Goal: Task Accomplishment & Management: Use online tool/utility

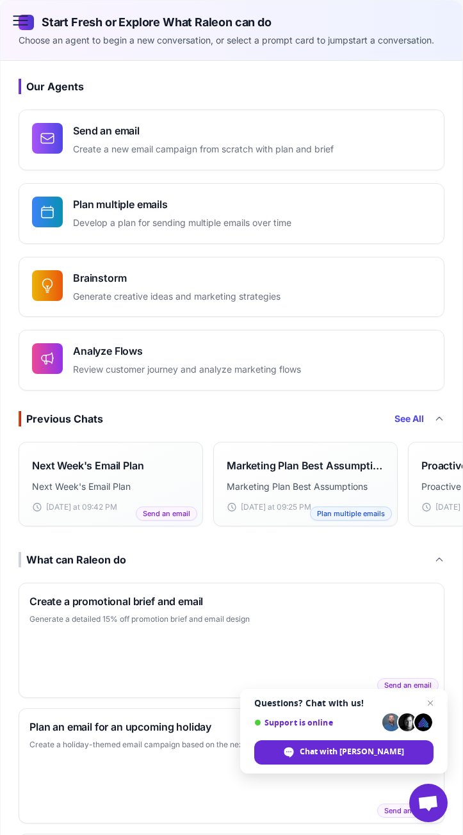
click at [24, 27] on icon at bounding box center [20, 20] width 21 height 21
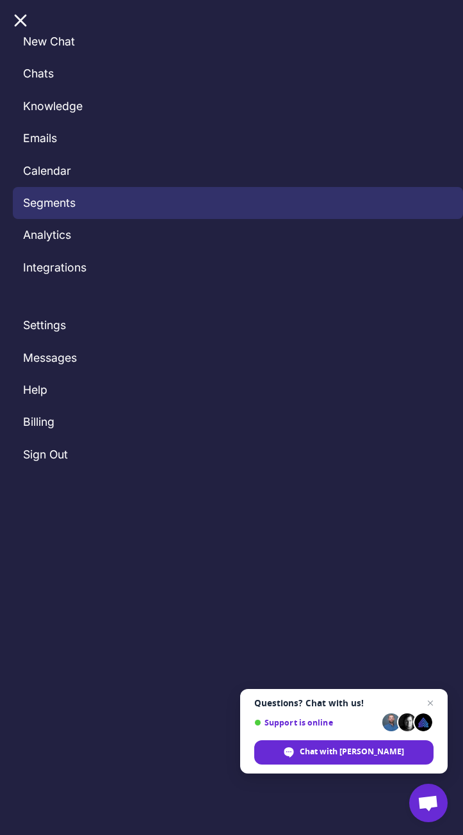
click at [47, 202] on link "Segments" at bounding box center [238, 203] width 450 height 32
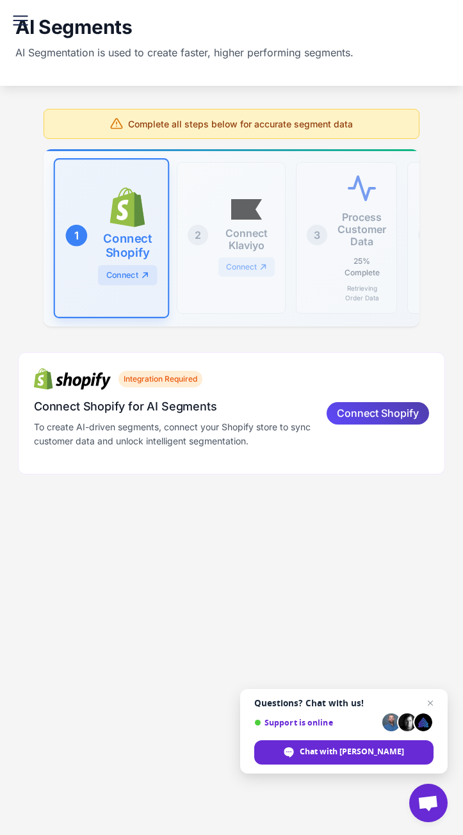
click at [17, 19] on icon at bounding box center [20, 20] width 21 height 21
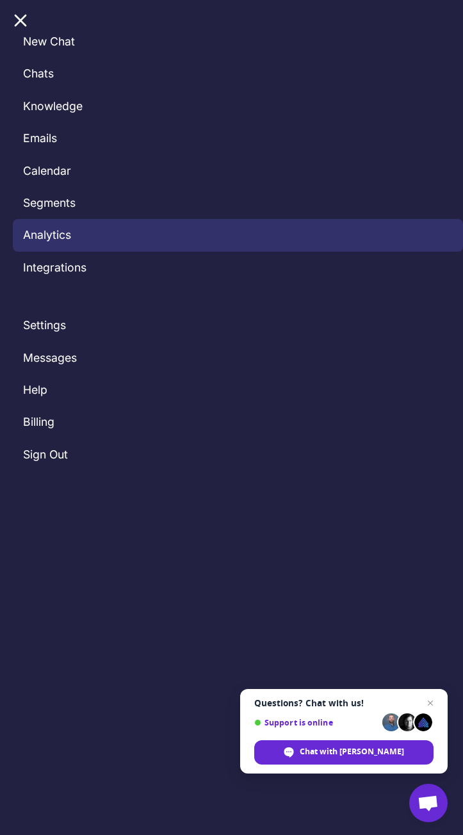
click at [53, 229] on link "Analytics" at bounding box center [238, 235] width 450 height 32
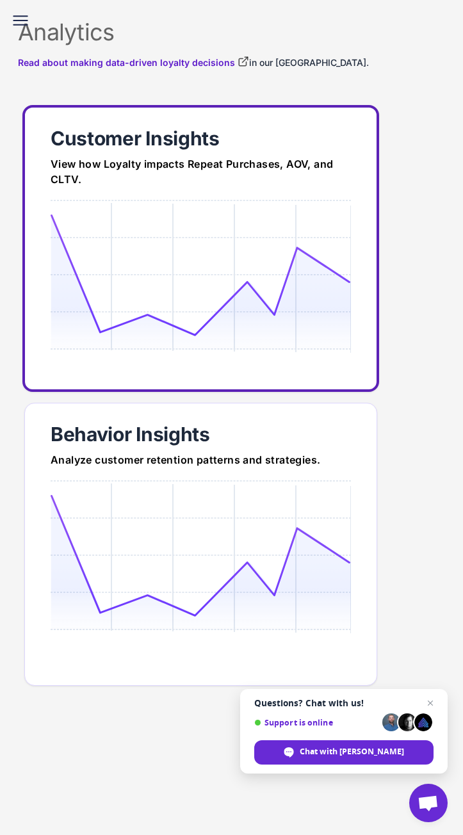
click at [220, 192] on link "Customer Insights View how Loyalty impacts Repeat Purchases, AOV, and CLTV." at bounding box center [200, 248] width 357 height 287
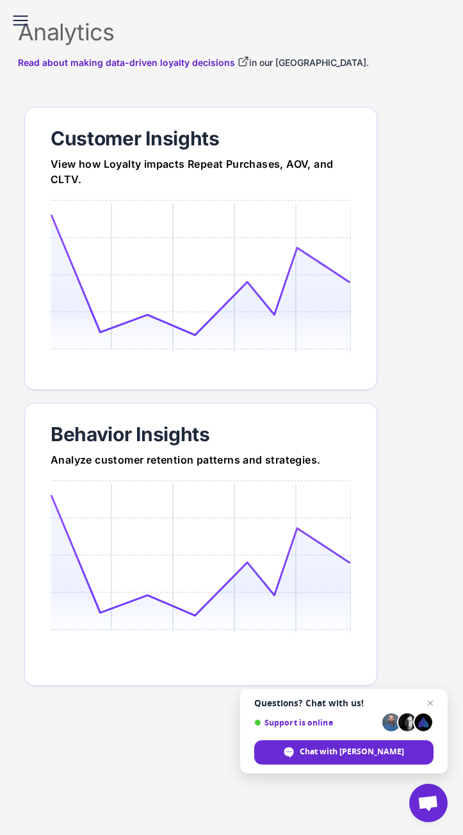
click at [286, 522] on icon at bounding box center [201, 556] width 300 height 122
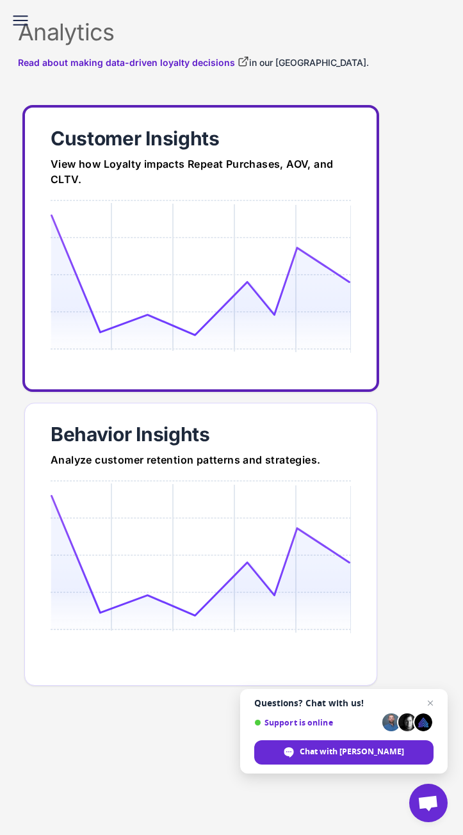
click at [185, 263] on icon at bounding box center [201, 275] width 300 height 122
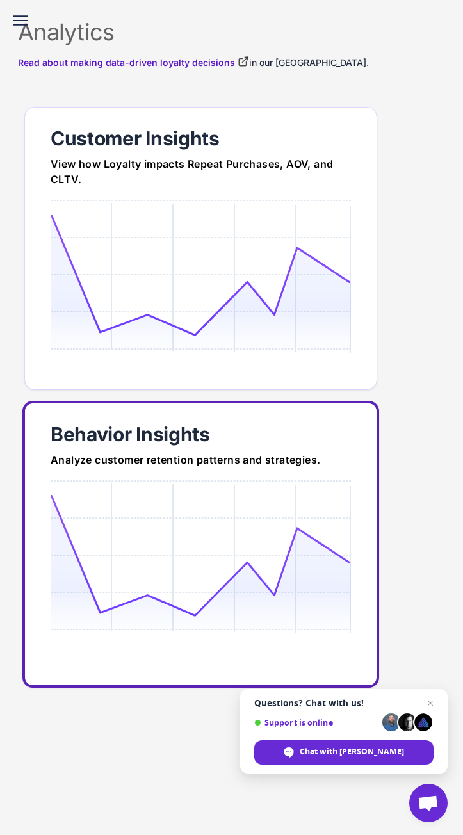
click at [267, 473] on link "Behavior Insights Analyze customer retention patterns and strategies." at bounding box center [200, 544] width 357 height 287
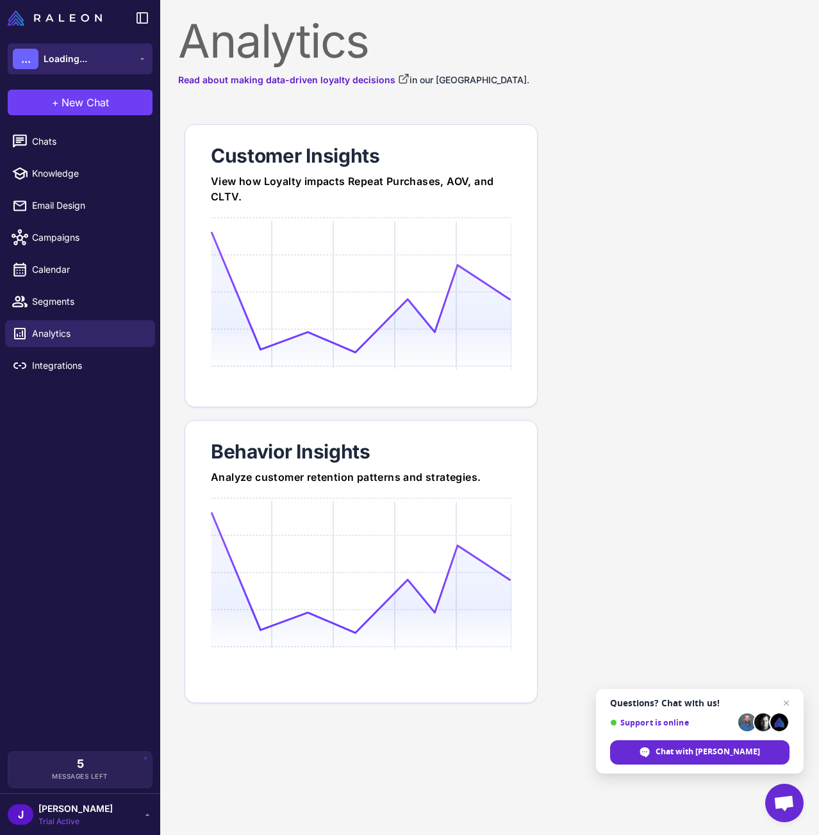
click at [74, 57] on span "Loading..." at bounding box center [66, 59] width 44 height 14
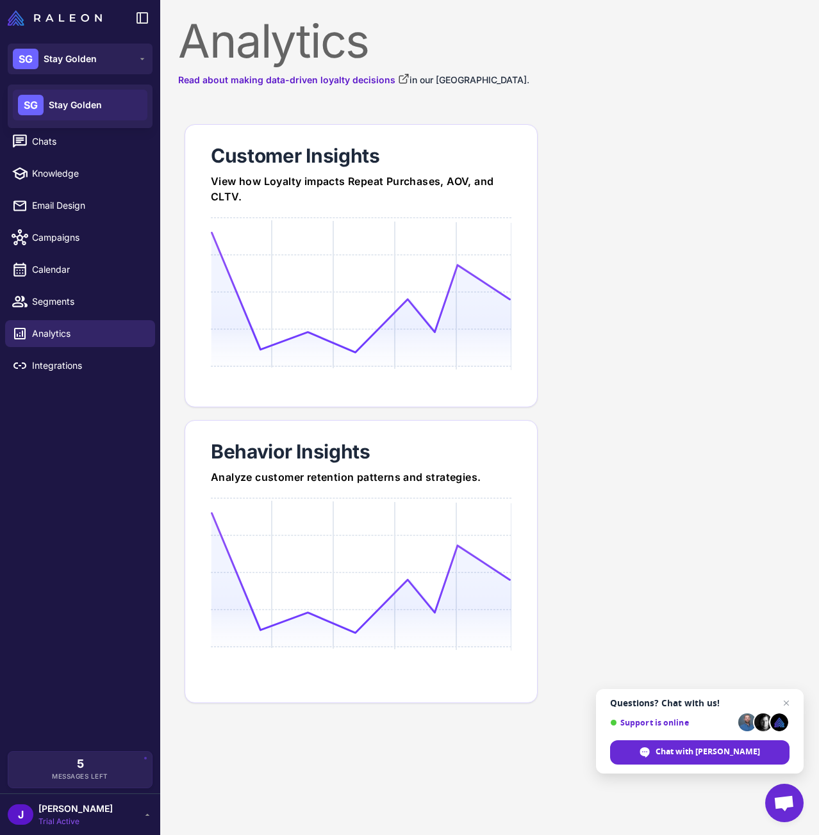
click at [463, 86] on div "Read about making data-driven loyalty decisions in our Loyalty Academy." at bounding box center [489, 79] width 623 height 15
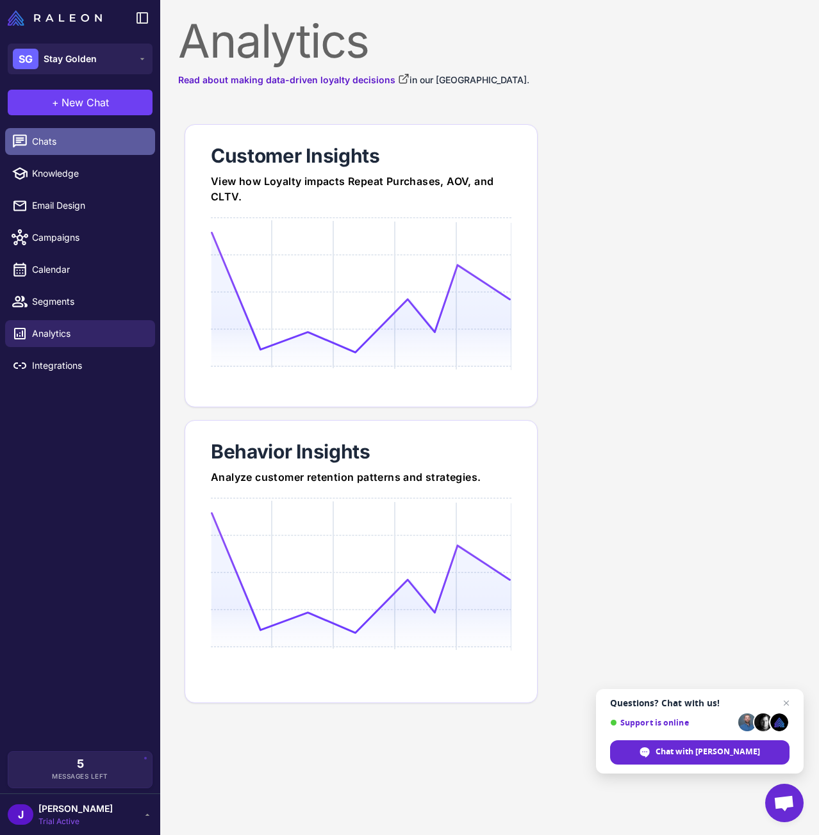
click at [59, 134] on link "Chats" at bounding box center [80, 141] width 150 height 27
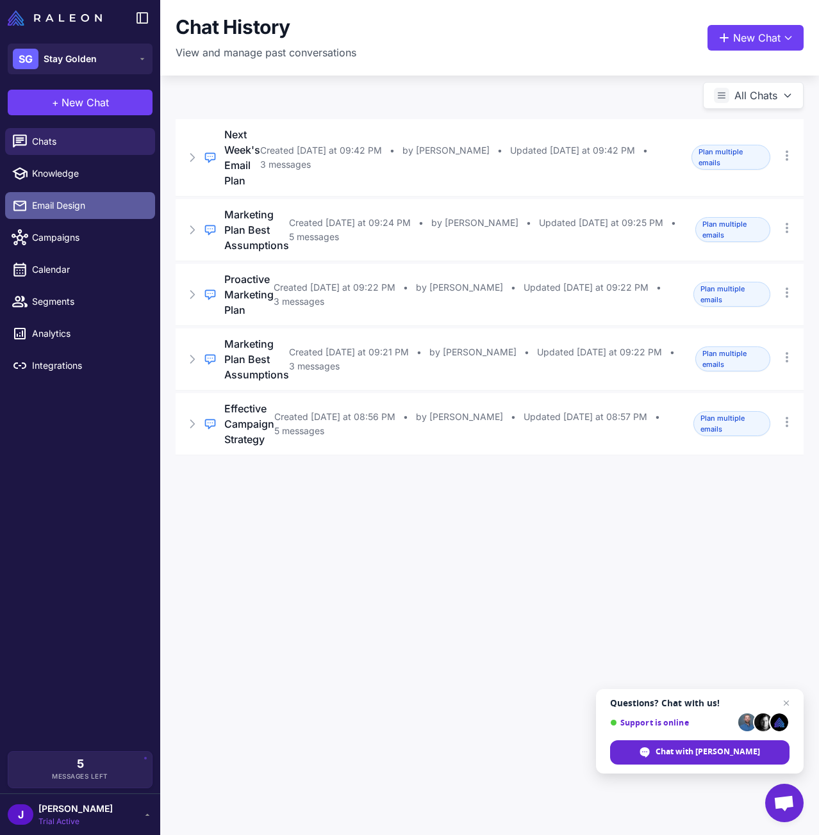
click at [63, 205] on span "Email Design" at bounding box center [88, 206] width 113 height 14
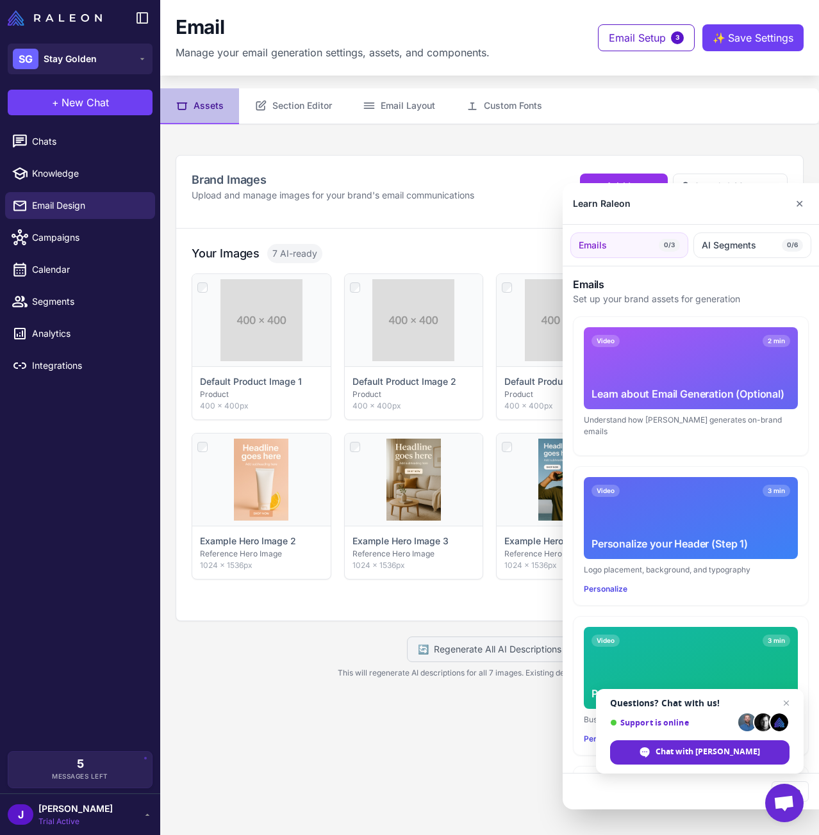
click at [327, 111] on div at bounding box center [409, 417] width 819 height 835
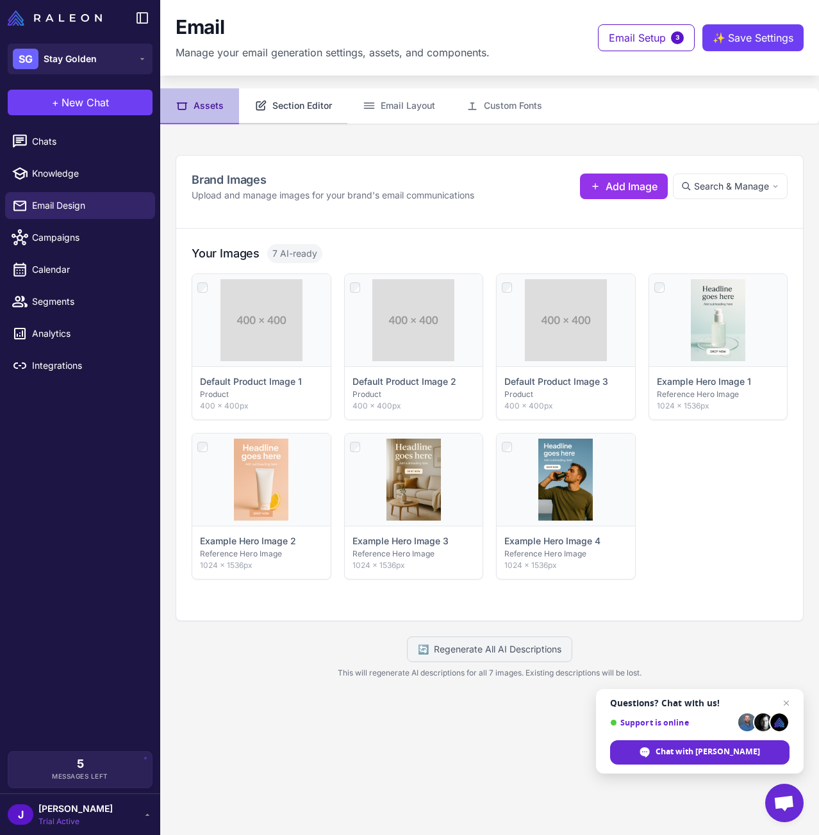
click at [309, 104] on button "Section Editor" at bounding box center [293, 106] width 108 height 36
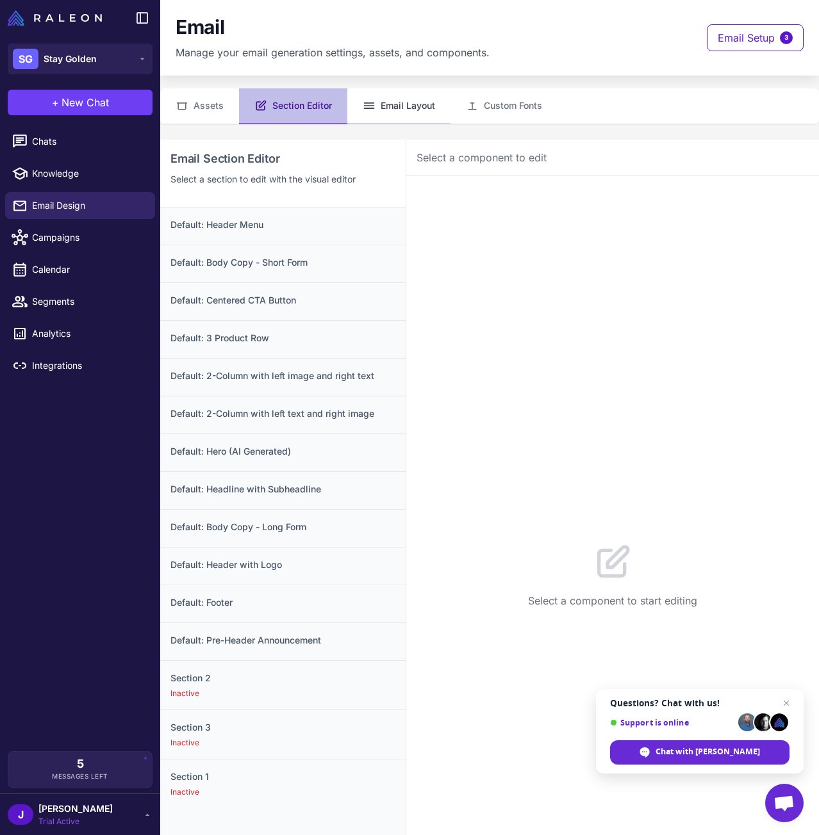
click at [410, 112] on button "Email Layout" at bounding box center [398, 106] width 103 height 36
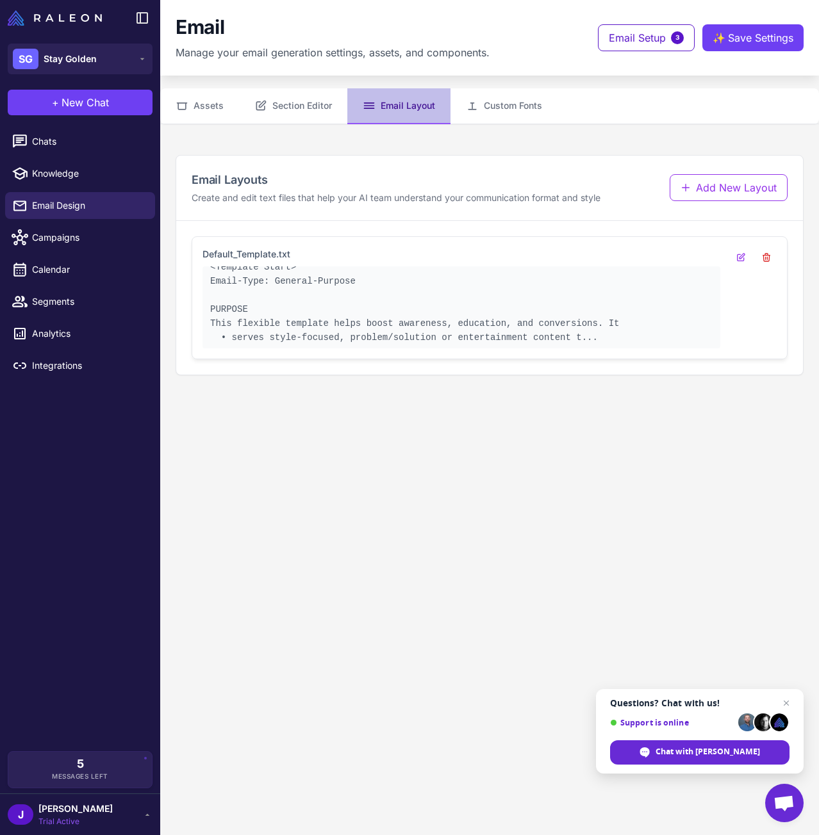
scroll to position [18, 0]
click at [284, 314] on pre "<Template Start> Email-Type: General-Purpose PURPOSE This flexible template hel…" at bounding box center [461, 298] width 502 height 85
click at [302, 115] on button "Section Editor" at bounding box center [293, 106] width 108 height 36
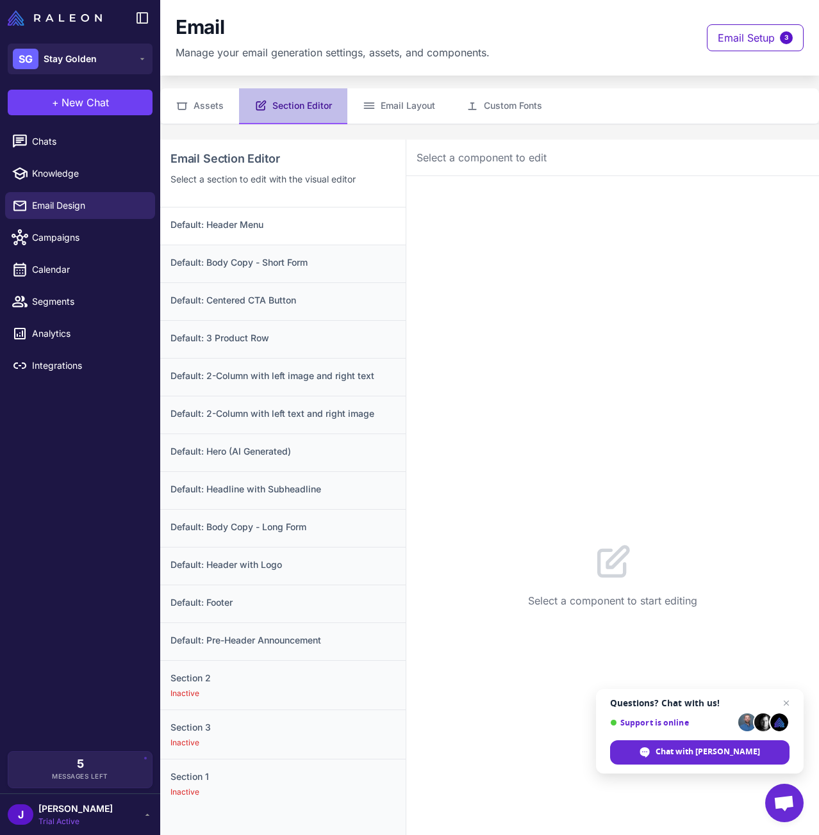
click at [272, 222] on h3 "Default: Header Menu" at bounding box center [282, 225] width 225 height 14
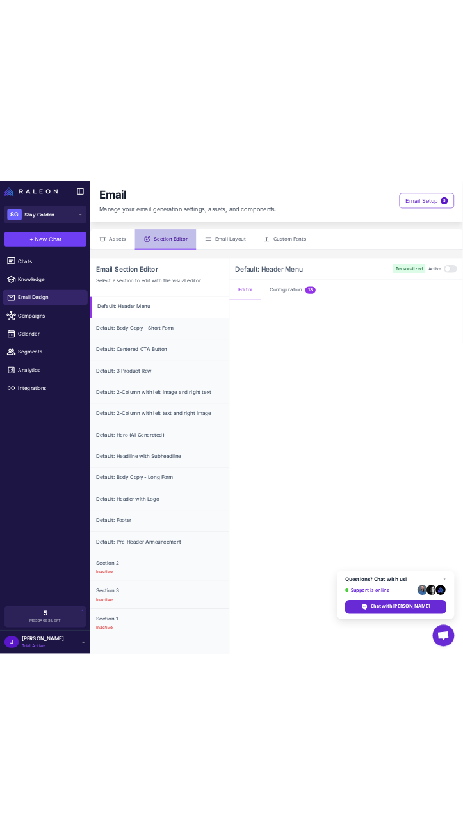
scroll to position [0, 0]
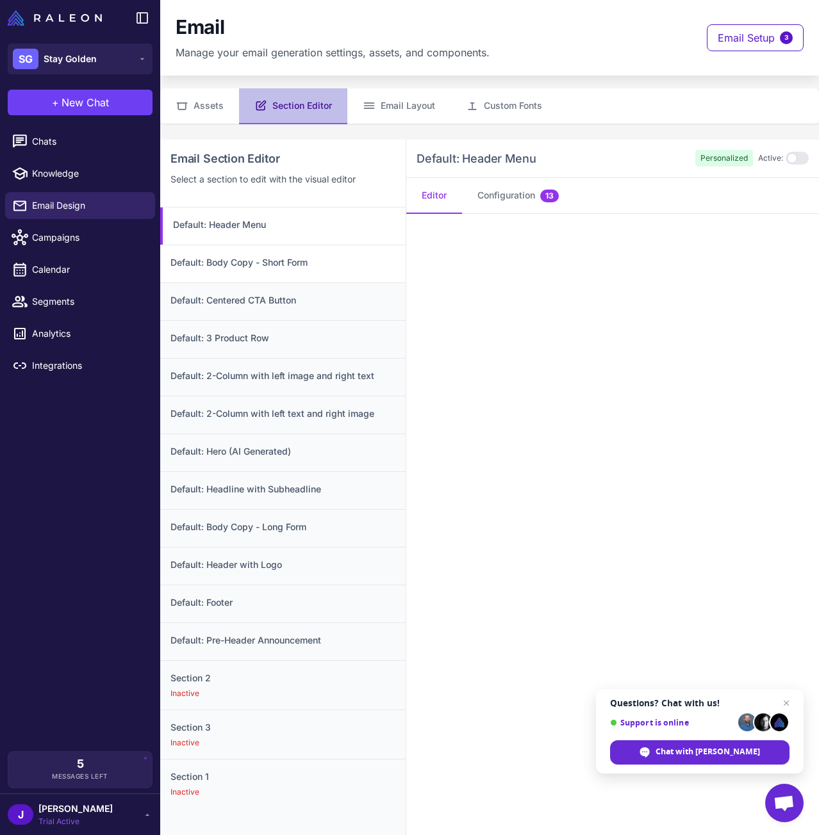
click at [300, 267] on h3 "Default: Body Copy - Short Form" at bounding box center [282, 263] width 225 height 14
click at [304, 229] on h3 "Default: Header Menu" at bounding box center [282, 225] width 225 height 14
drag, startPoint x: 339, startPoint y: 274, endPoint x: 348, endPoint y: 256, distance: 20.6
click at [348, 256] on h3 "Default: Body Copy - Short Form" at bounding box center [282, 263] width 225 height 14
click at [336, 303] on h3 "Default: Centered CTA Button" at bounding box center [282, 300] width 225 height 14
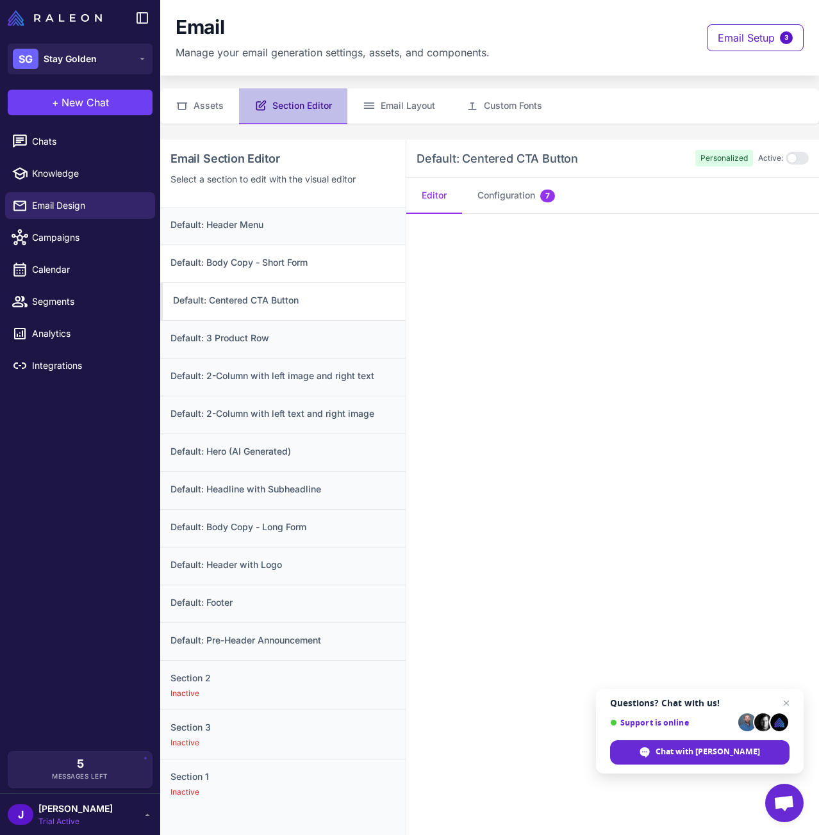
click at [340, 268] on h3 "Default: Body Copy - Short Form" at bounding box center [282, 263] width 225 height 14
click at [70, 231] on span "Campaigns" at bounding box center [88, 238] width 113 height 14
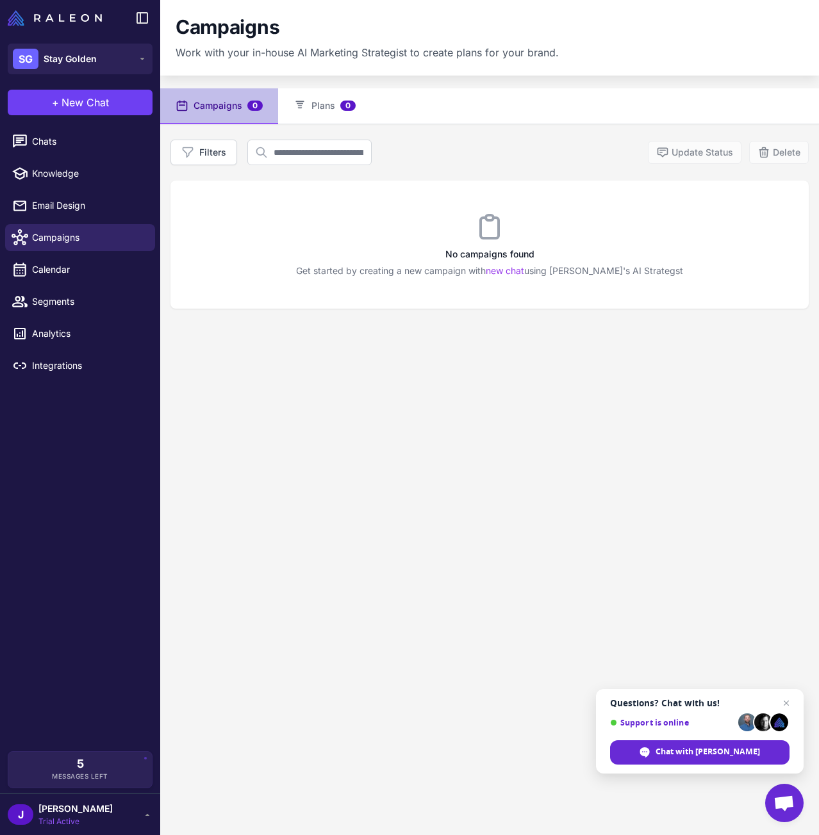
drag, startPoint x: 268, startPoint y: 379, endPoint x: 592, endPoint y: 516, distance: 352.0
click at [463, 520] on div "Campaigns 0 Plans 0 Filters Update Status Delete No campaigns found Get started…" at bounding box center [489, 505] width 659 height 835
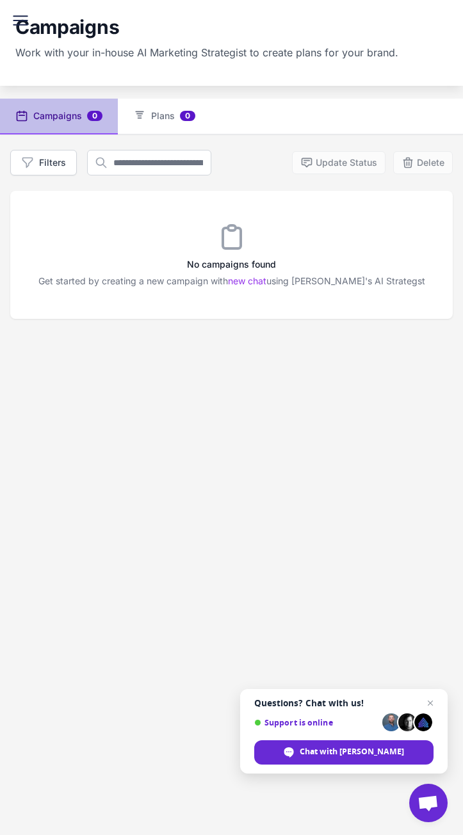
click at [26, 25] on icon at bounding box center [19, 25] width 13 height 0
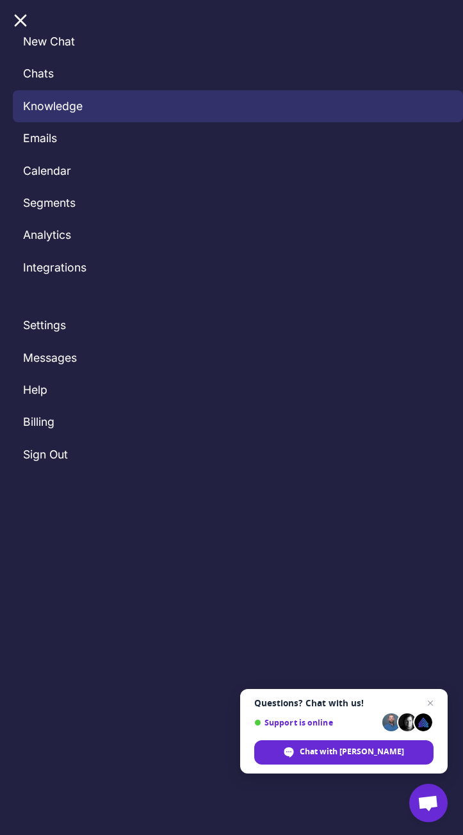
click at [47, 114] on link "Knowledge" at bounding box center [238, 106] width 450 height 32
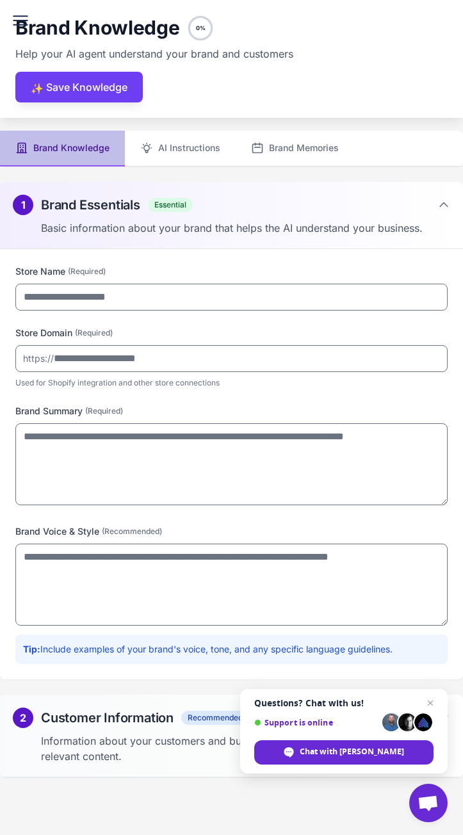
type input "**********"
type textarea "**********"
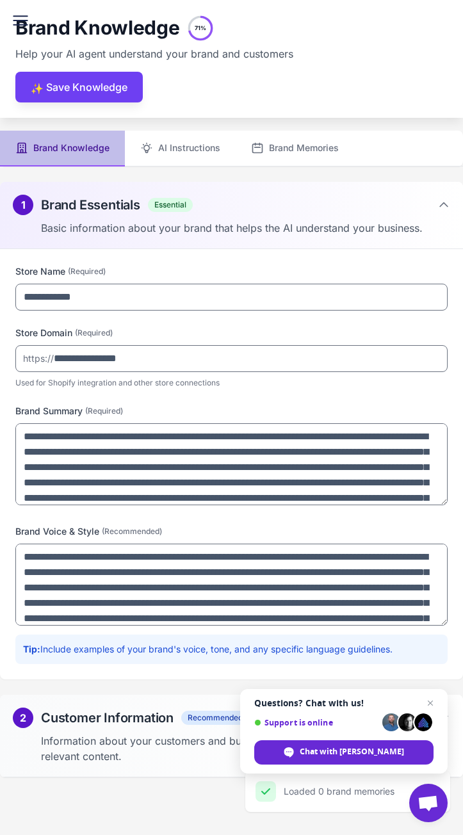
click at [23, 28] on icon at bounding box center [20, 20] width 21 height 21
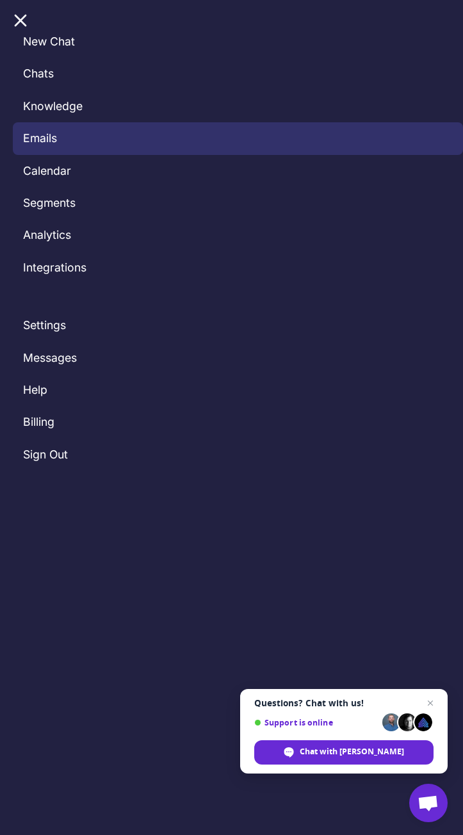
click at [56, 147] on link "Emails" at bounding box center [238, 138] width 450 height 32
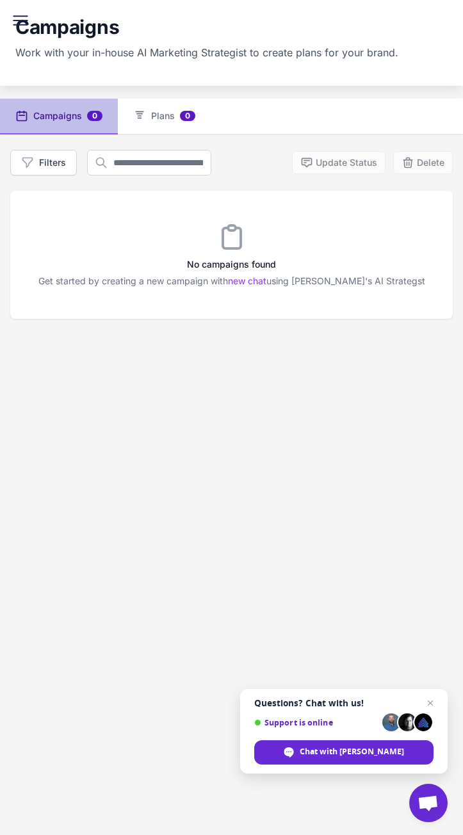
click at [28, 13] on icon at bounding box center [20, 20] width 21 height 21
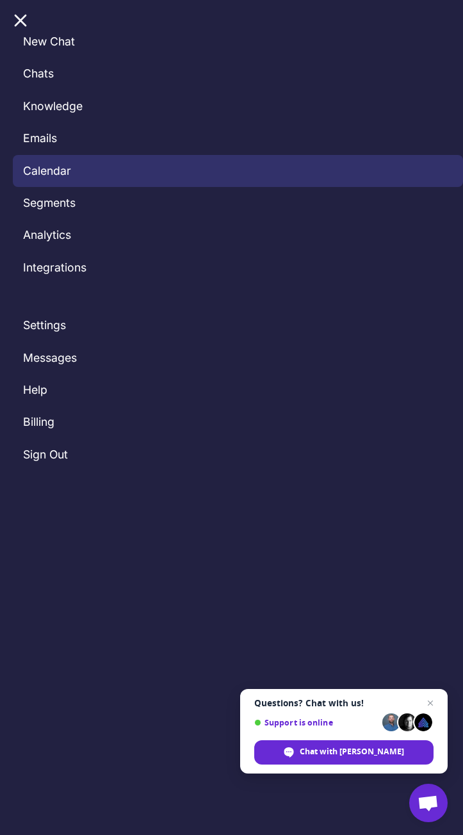
click at [45, 175] on link "Calendar" at bounding box center [238, 171] width 450 height 32
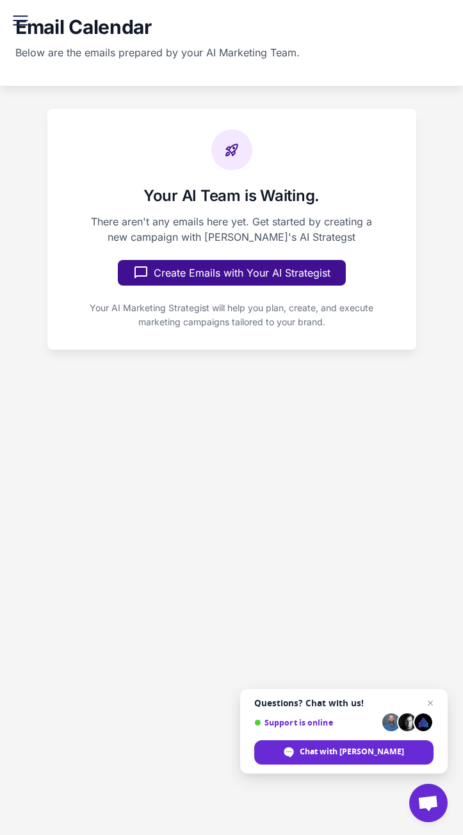
click at [8, 19] on div "Email Calendar Below are the emails prepared by your AI Marketing Team." at bounding box center [231, 43] width 463 height 86
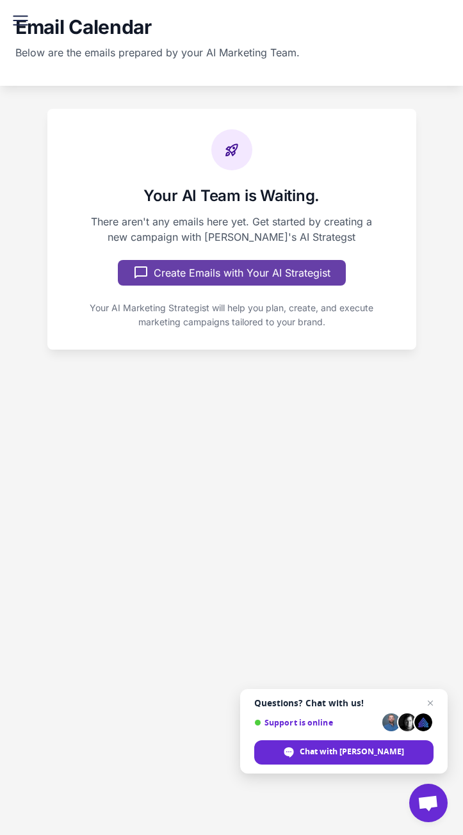
click at [153, 283] on button "Create Emails with Your AI Strategist" at bounding box center [232, 273] width 228 height 26
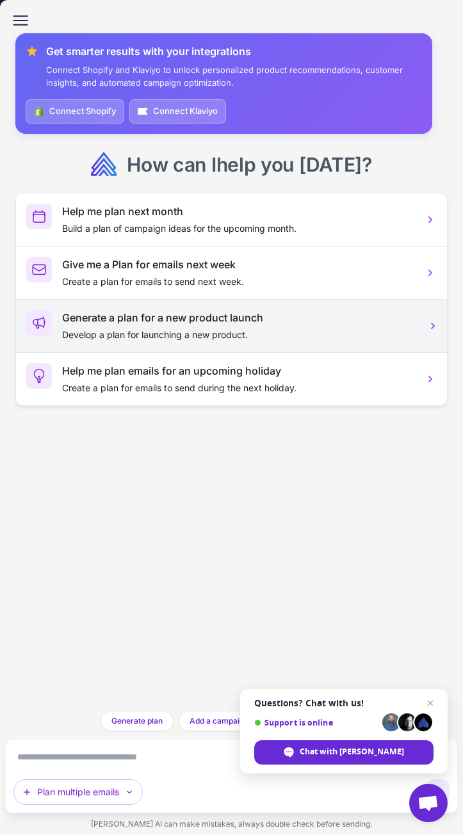
click at [126, 320] on h3 "Generate a plan for a new product launch" at bounding box center [238, 317] width 352 height 15
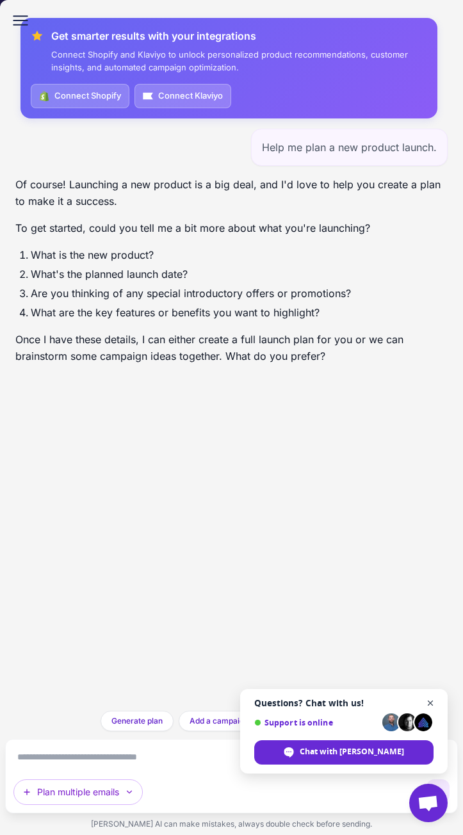
click at [429, 702] on span "Close chat" at bounding box center [431, 704] width 16 height 16
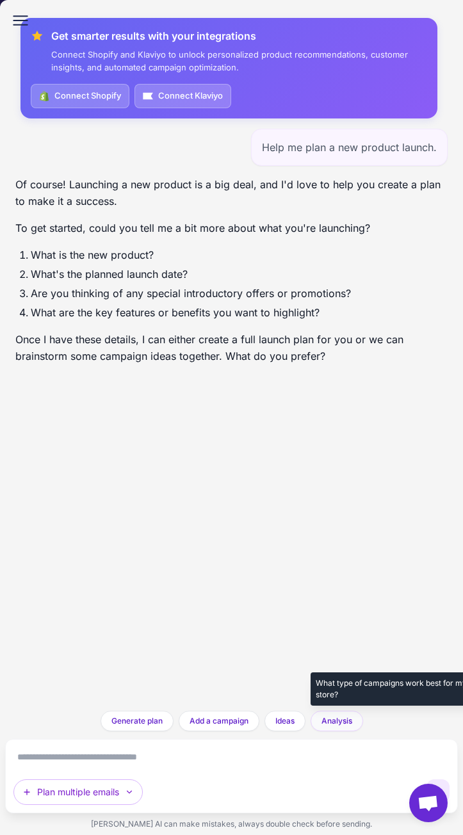
click at [313, 721] on button "Analysis" at bounding box center [337, 721] width 53 height 21
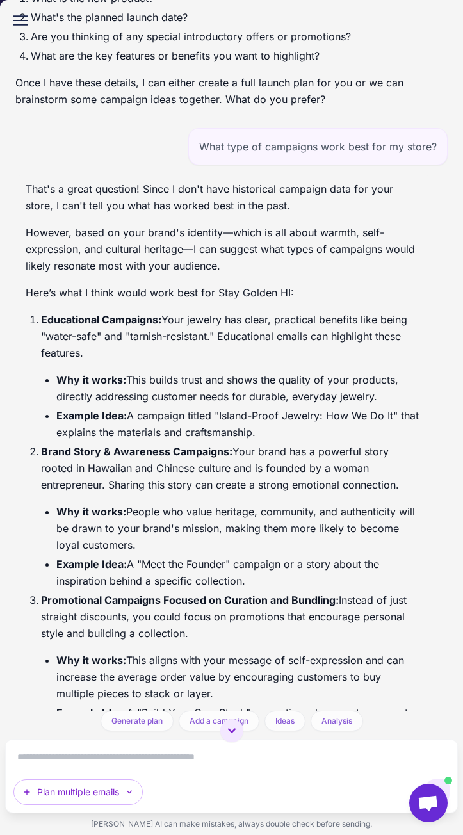
scroll to position [326, 0]
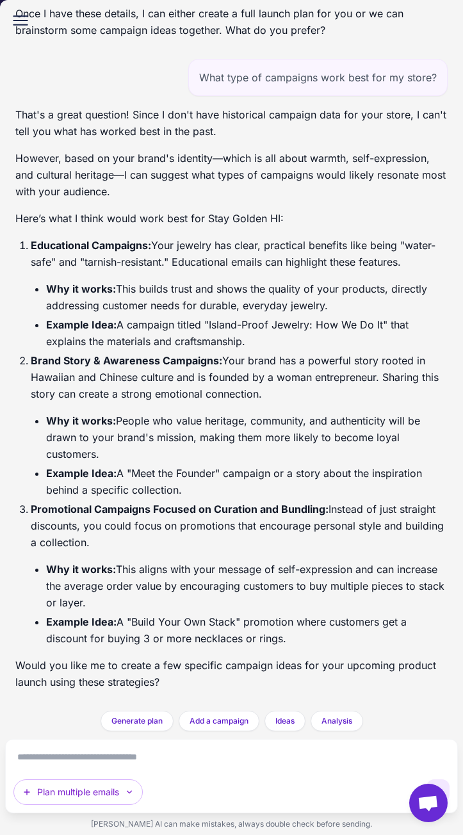
click at [82, 759] on textarea at bounding box center [231, 757] width 436 height 19
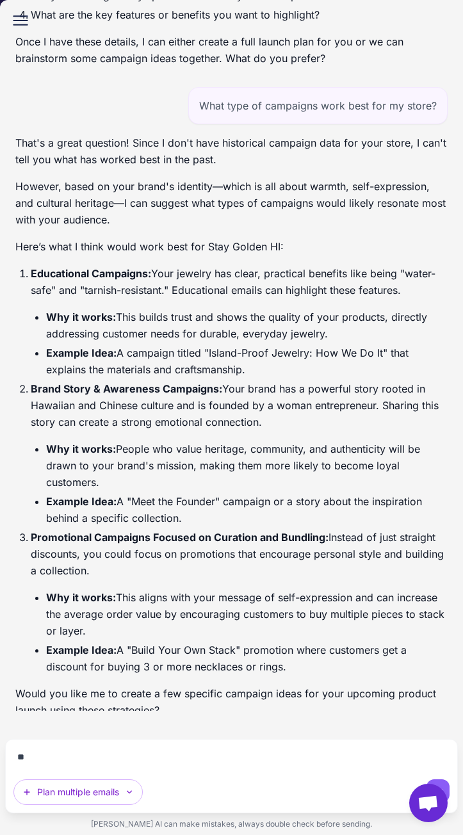
type textarea "***"
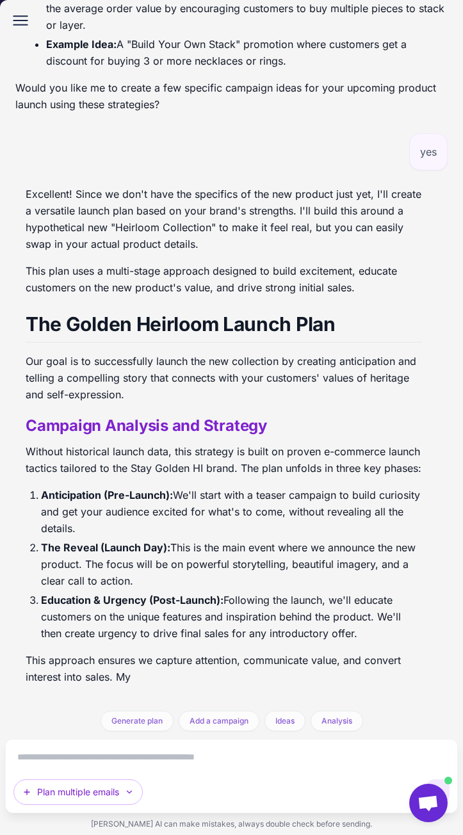
scroll to position [921, 0]
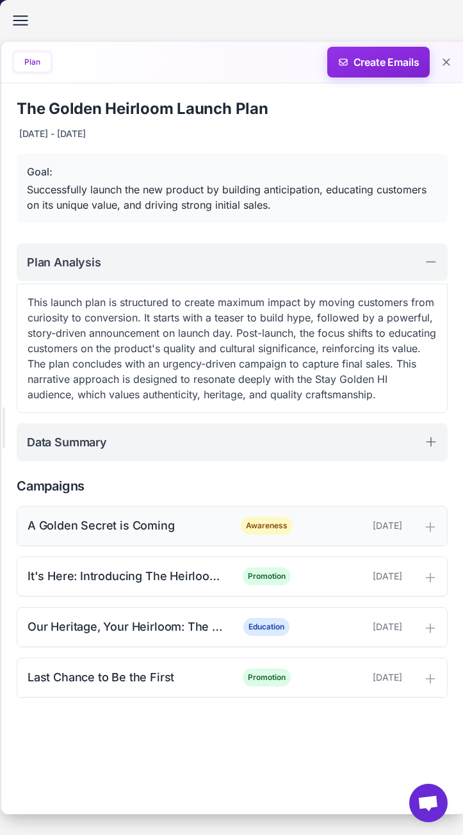
click at [431, 522] on icon at bounding box center [430, 527] width 13 height 13
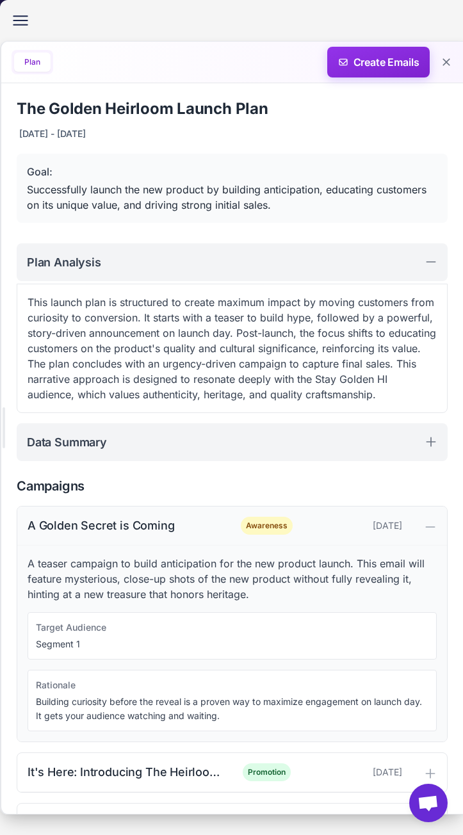
click at [424, 534] on icon at bounding box center [430, 527] width 13 height 13
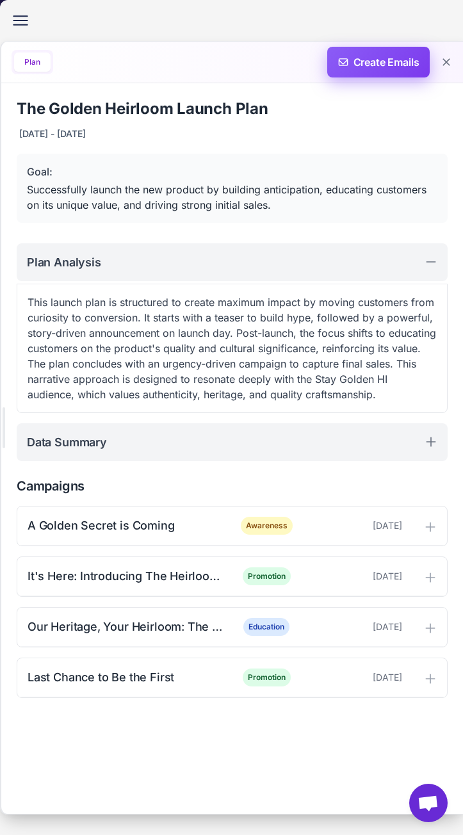
click at [374, 57] on span "Create Emails" at bounding box center [379, 62] width 112 height 31
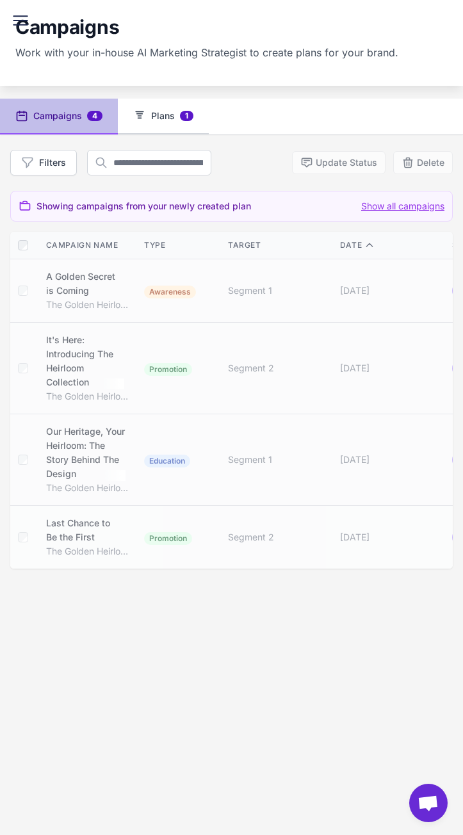
click at [158, 118] on button "Plans 1" at bounding box center [163, 117] width 91 height 36
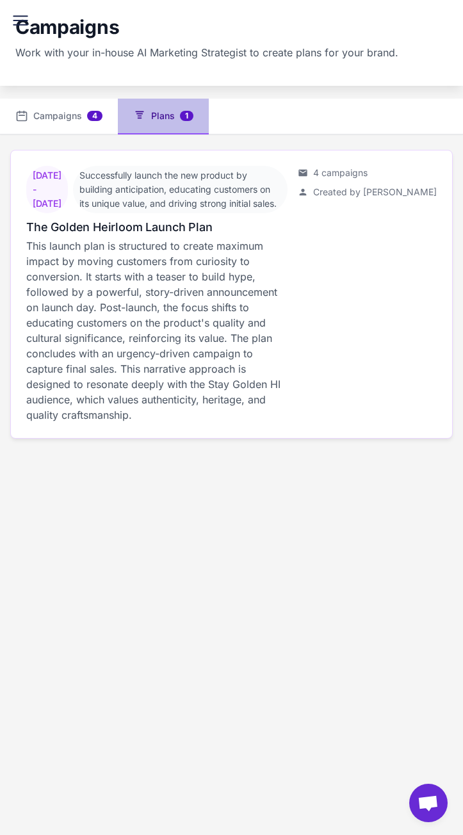
click at [133, 276] on p "This launch plan is structured to create maximum impact by moving customers fro…" at bounding box center [156, 330] width 261 height 185
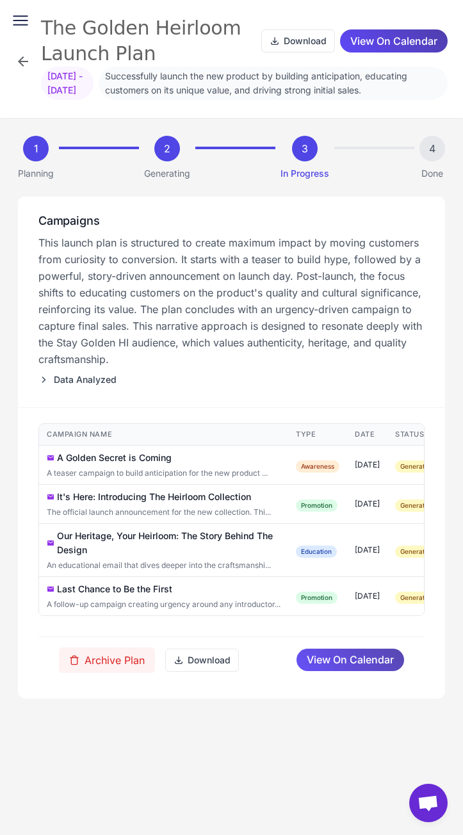
click at [338, 667] on span "View On Calendar" at bounding box center [350, 660] width 87 height 22
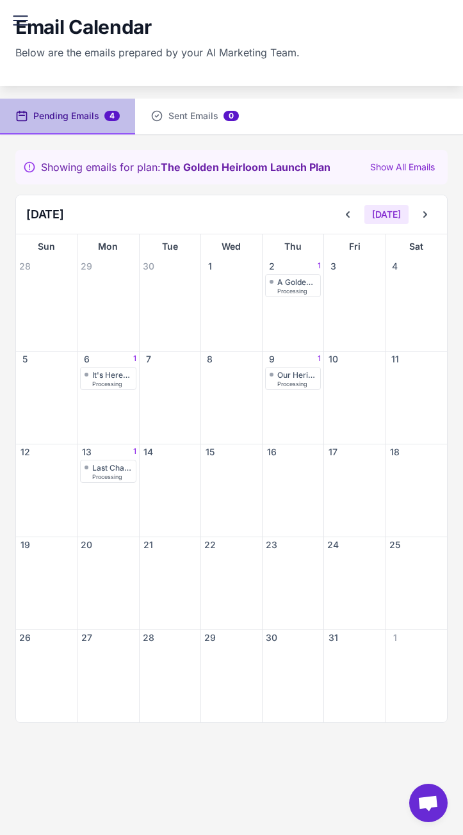
click at [17, 23] on icon at bounding box center [20, 20] width 21 height 21
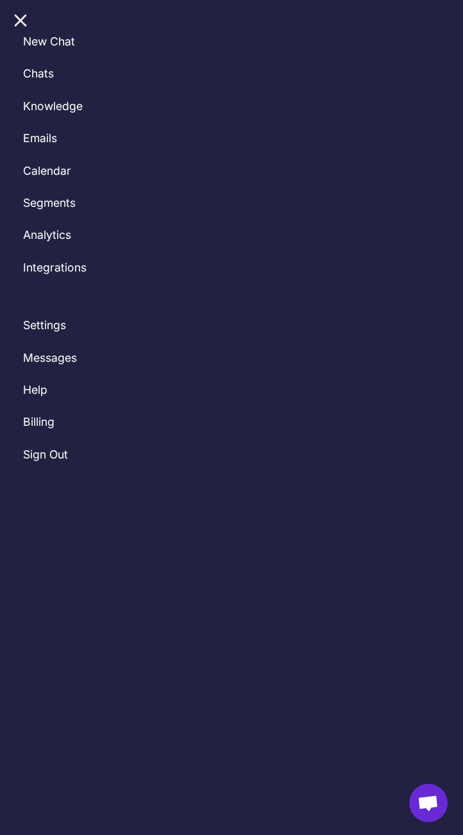
click at [327, 26] on li "New Chat" at bounding box center [238, 42] width 450 height 32
click at [32, 16] on nav "New Chat Chats Knowledge Emails Calendar Segments Analytics Integrations Settin…" at bounding box center [231, 235] width 463 height 471
click at [18, 21] on icon at bounding box center [20, 20] width 21 height 21
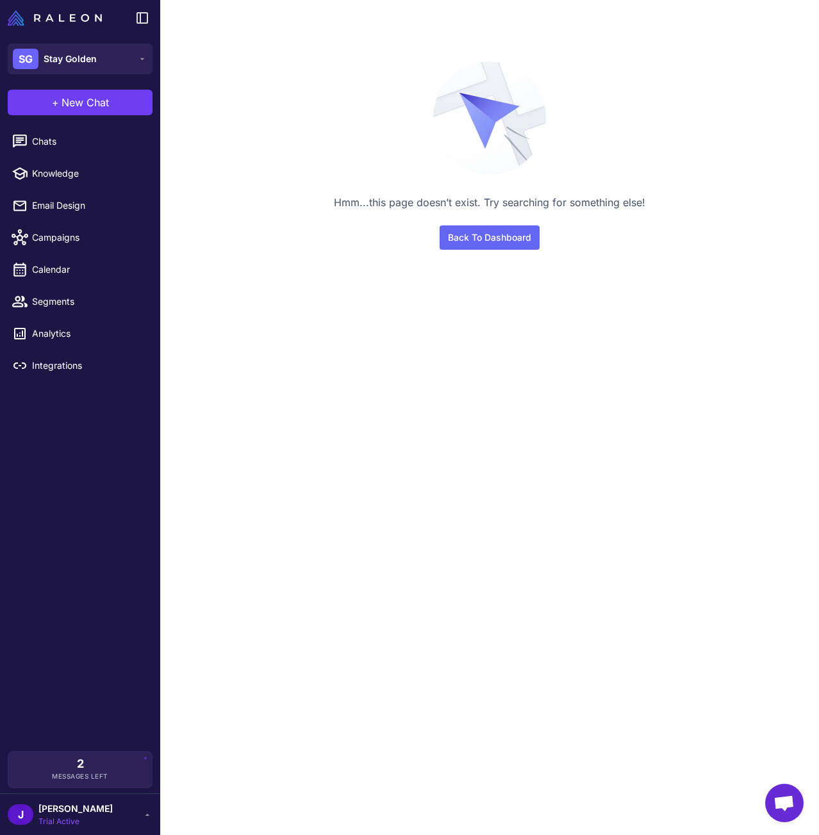
click at [500, 199] on div "Hmm...this page doesn’t exist. Try searching for something else!" at bounding box center [489, 202] width 410 height 15
copy div "Hmm...this page doesn’t exist. Try searching for something else!"
